Goal: Subscribe to service/newsletter

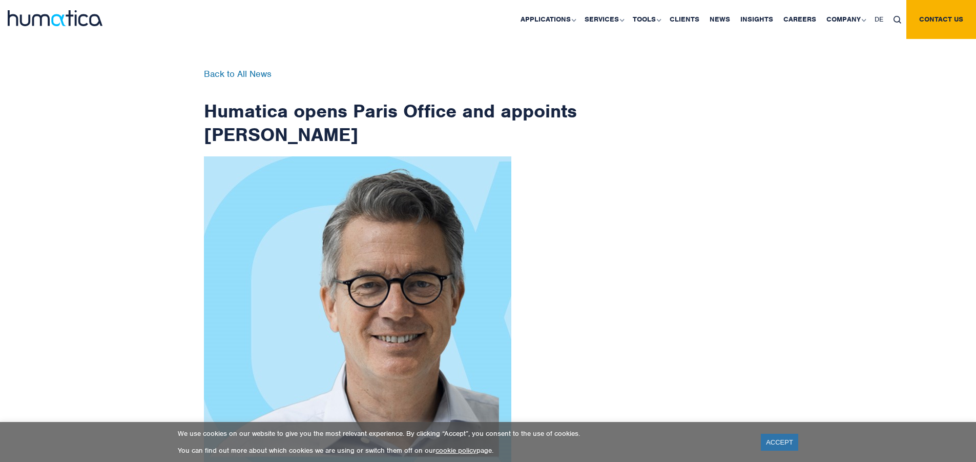
scroll to position [1634, 0]
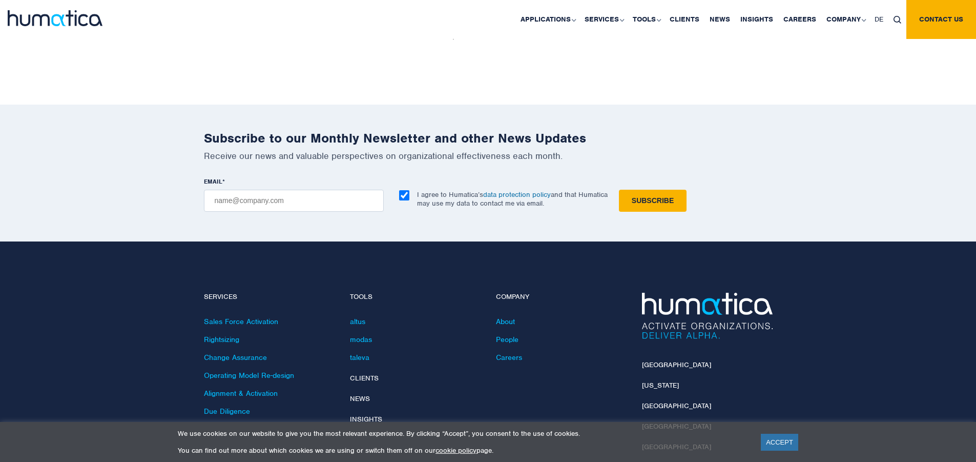
checkbox input "true"
type input "[EMAIL_ADDRESS][DOMAIN_NAME]"
click at [619, 190] on input "Subscribe" at bounding box center [653, 201] width 68 height 22
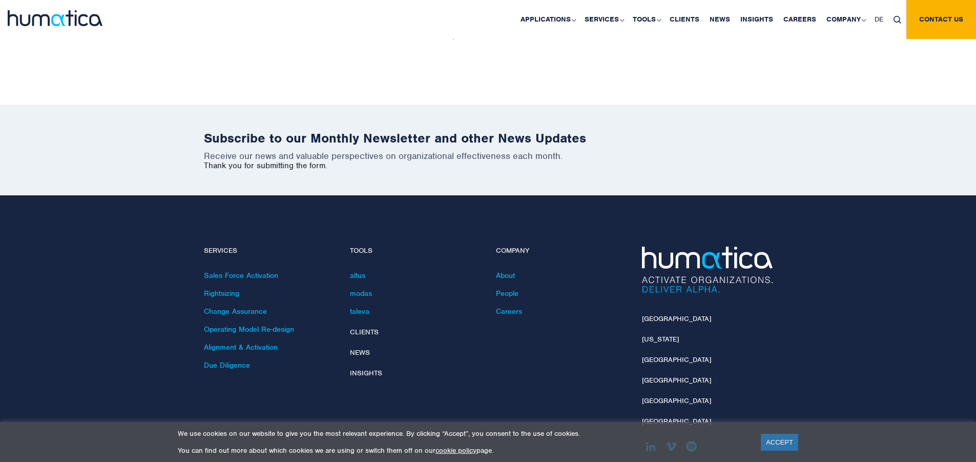
scroll to position [1588, 0]
